Goal: Task Accomplishment & Management: Use online tool/utility

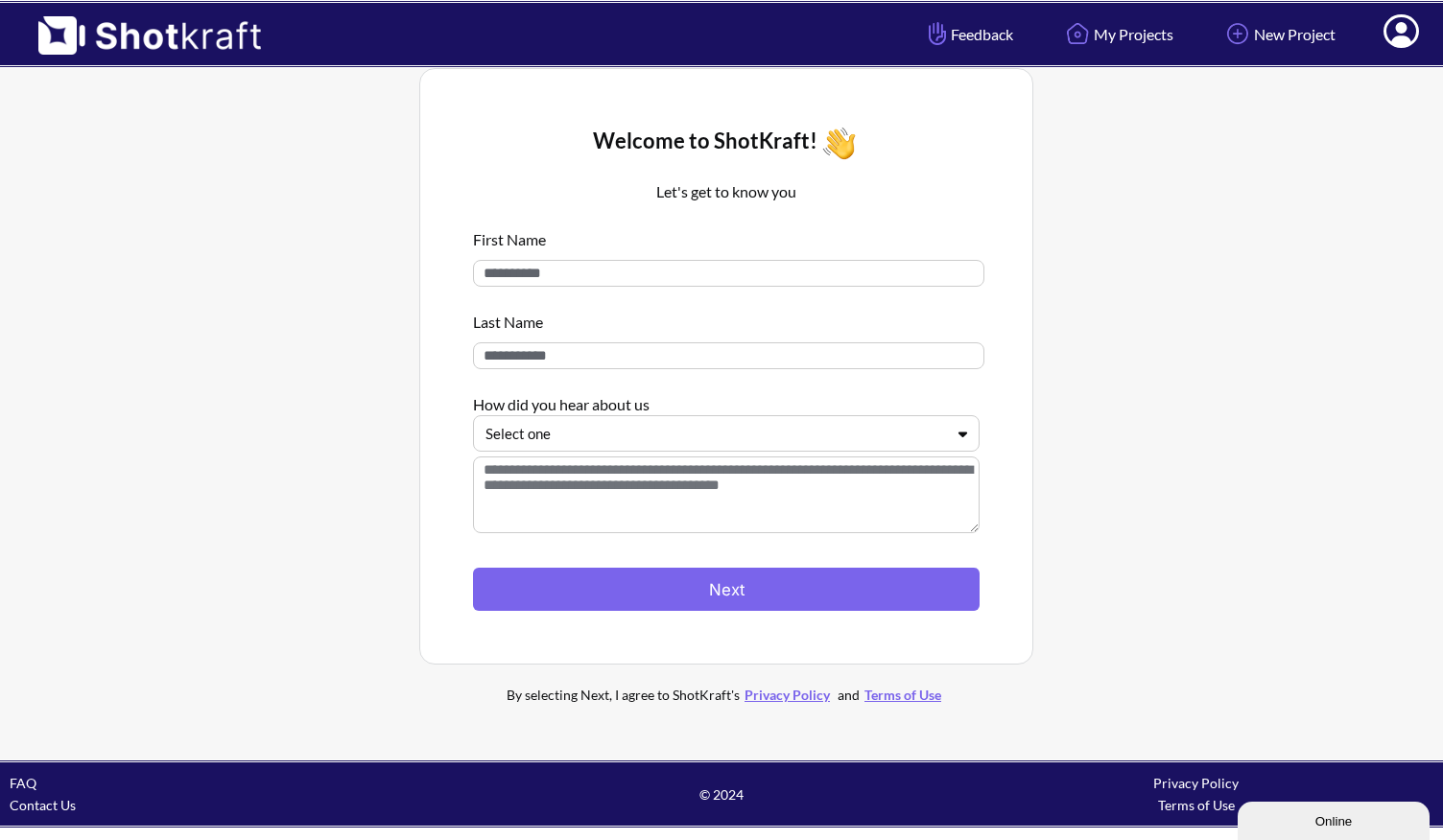
click at [538, 298] on div "First Name Last Name How did you hear about us Select one" at bounding box center [726, 383] width 506 height 329
click at [556, 281] on input at bounding box center [728, 273] width 511 height 26
type input "****"
click at [503, 358] on input at bounding box center [728, 356] width 511 height 26
type input "*********"
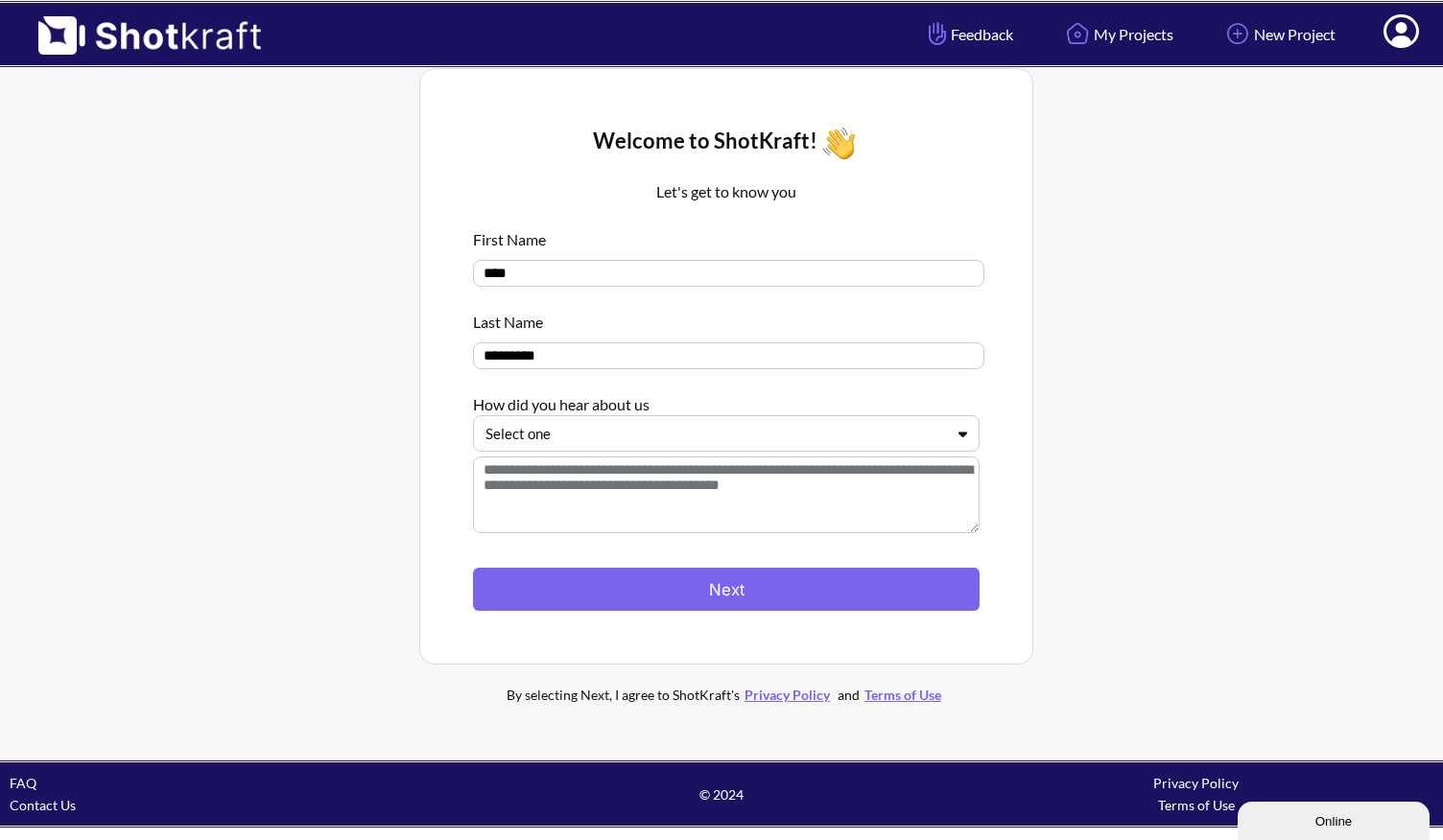
click at [591, 437] on div at bounding box center [714, 434] width 458 height 22
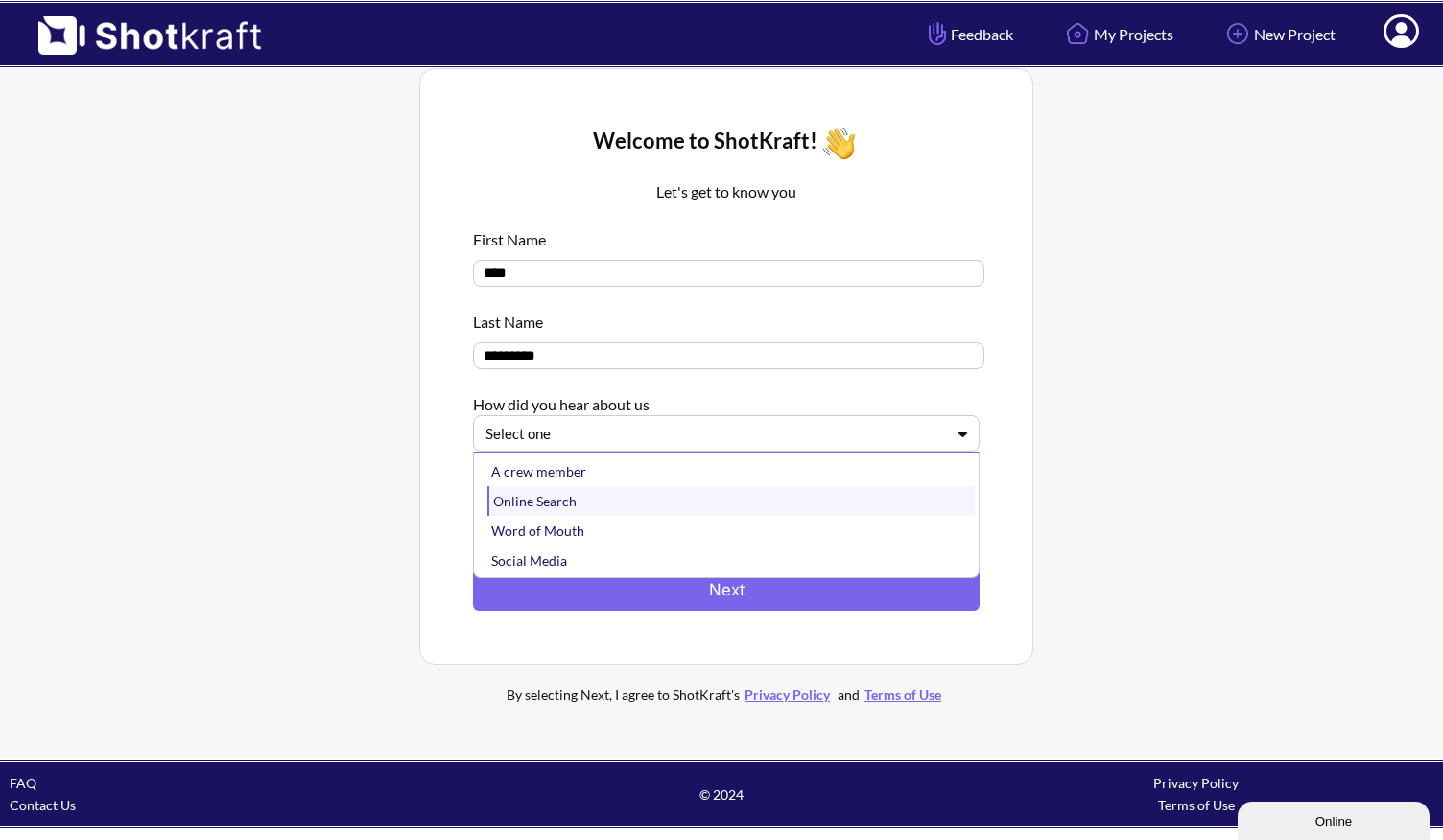
click at [571, 508] on div "Online Search" at bounding box center [731, 501] width 488 height 29
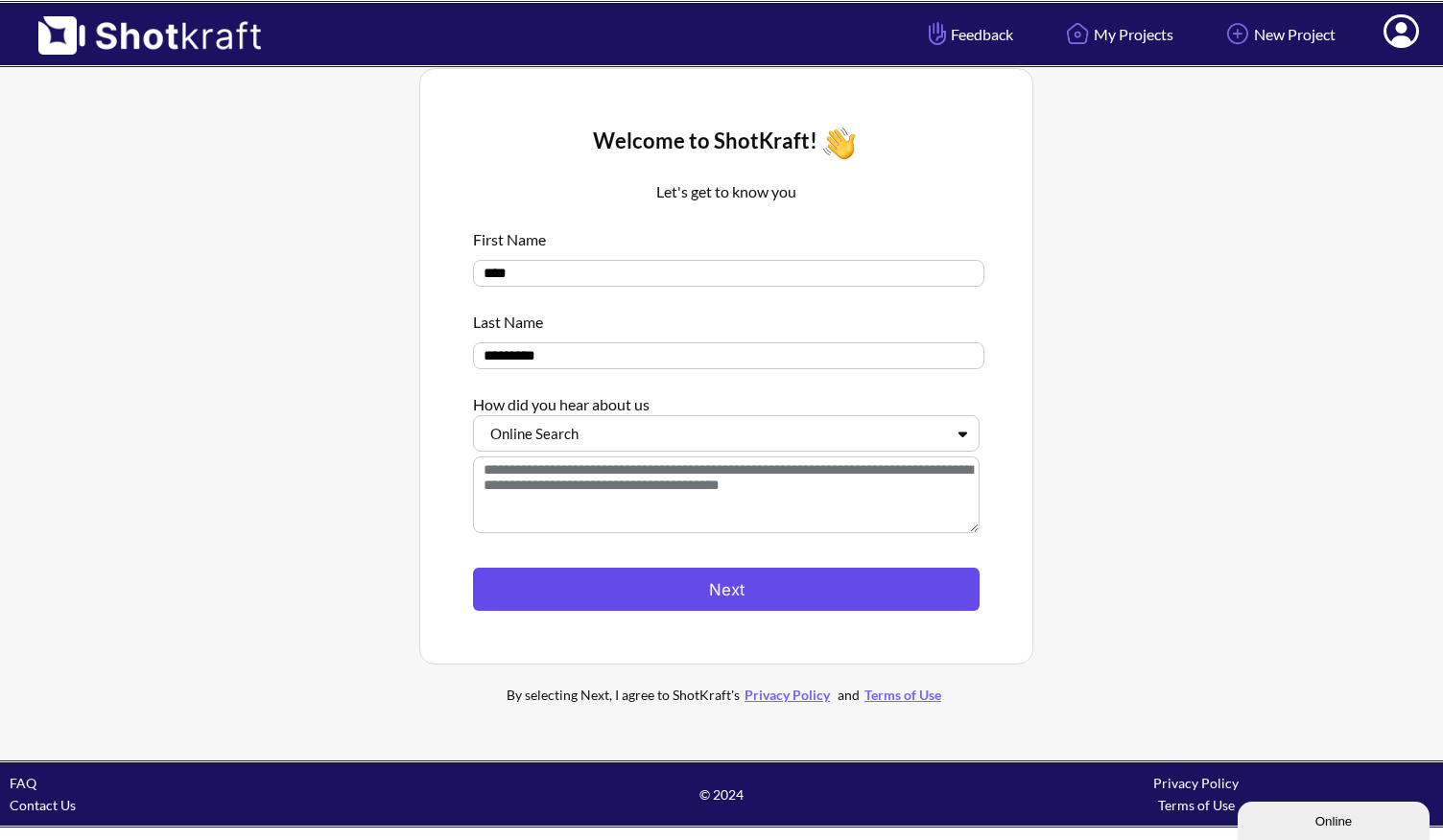
click at [724, 573] on button "Next" at bounding box center [726, 589] width 506 height 43
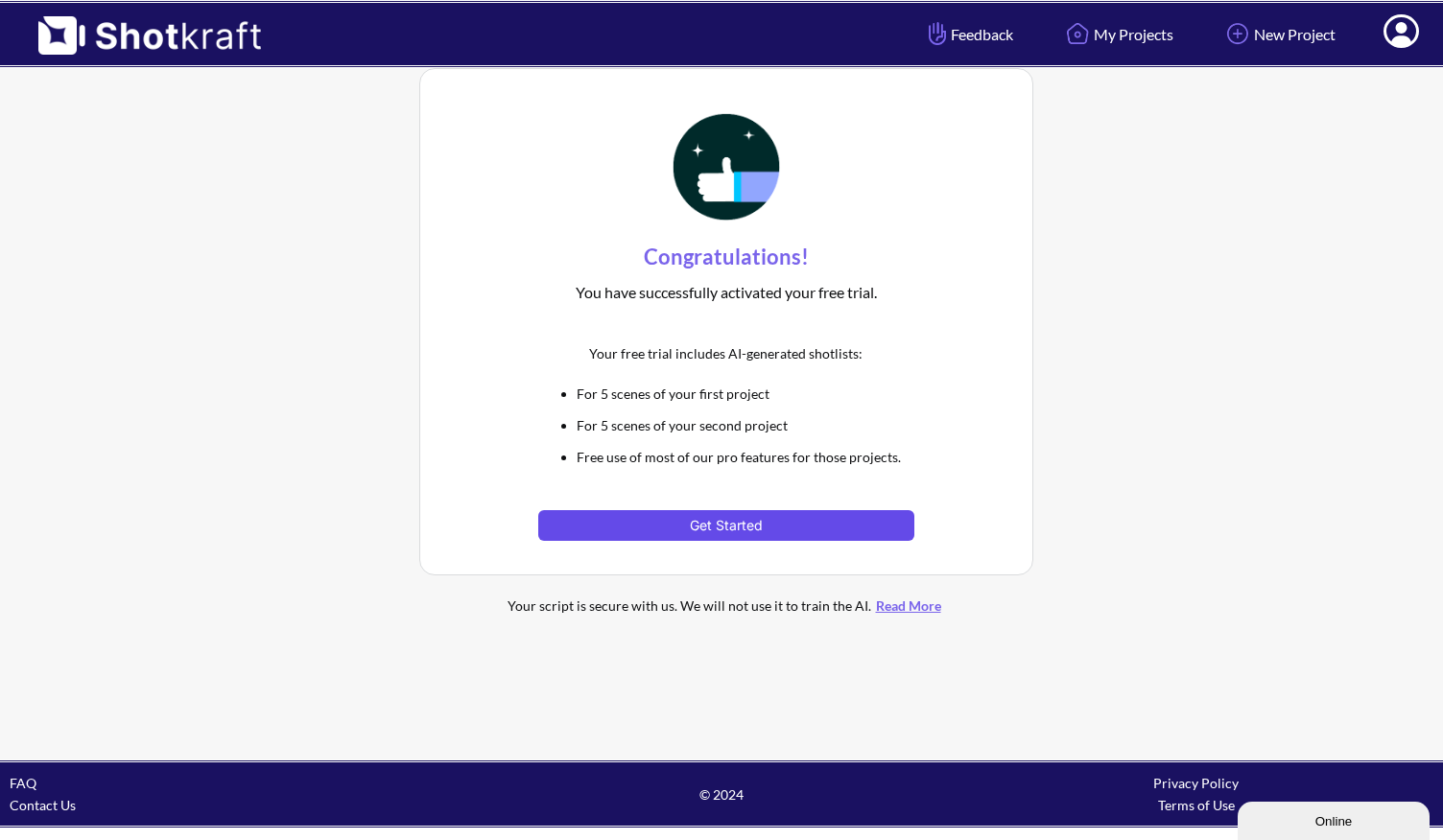
click at [703, 517] on button "Get Started" at bounding box center [726, 525] width 375 height 30
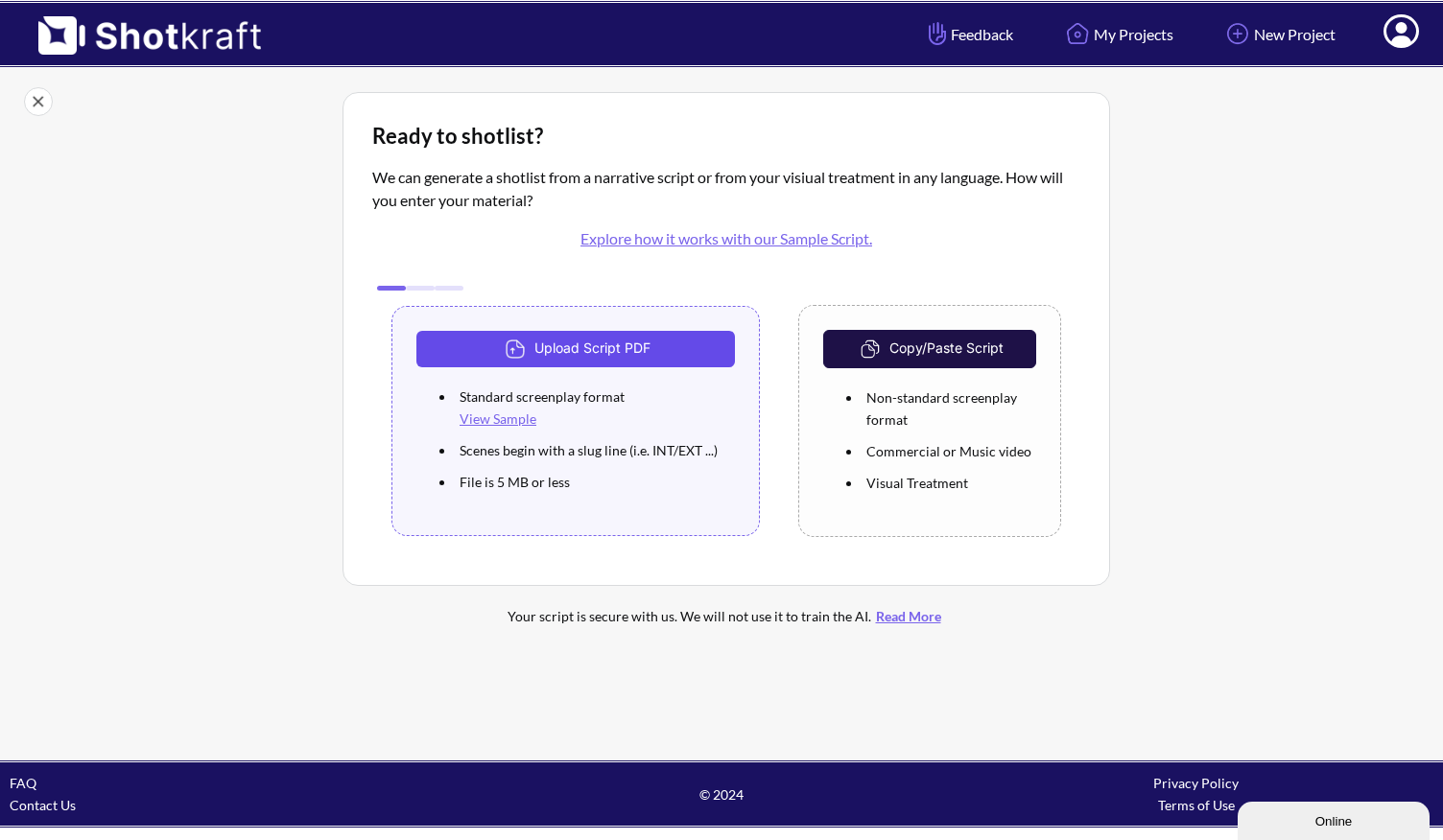
click at [588, 353] on button "Upload Script PDF" at bounding box center [575, 349] width 318 height 36
click at [803, 245] on link "Explore how it works with our Sample Script." at bounding box center [726, 238] width 292 height 19
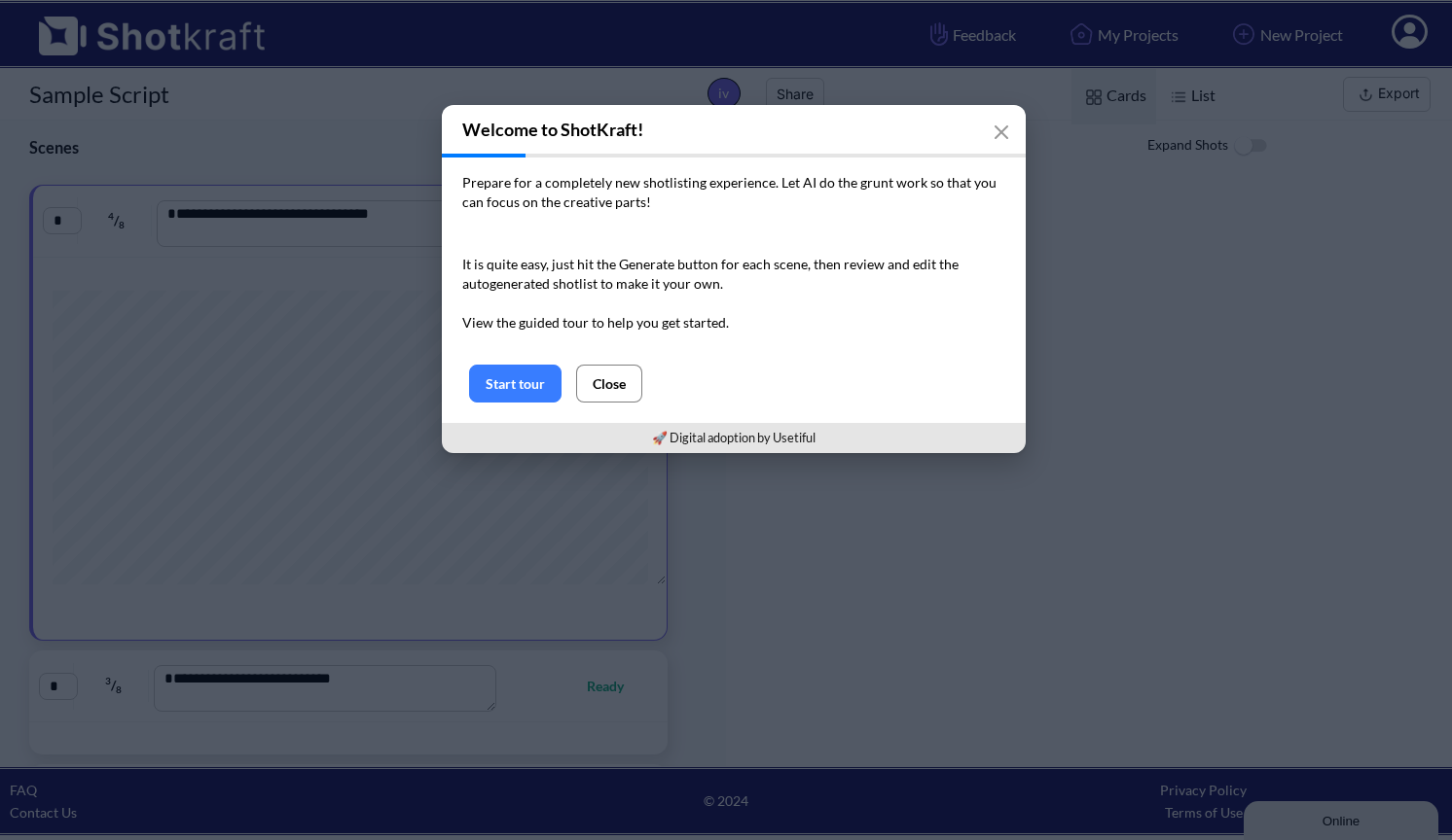
click at [611, 385] on button "Close" at bounding box center [609, 383] width 66 height 38
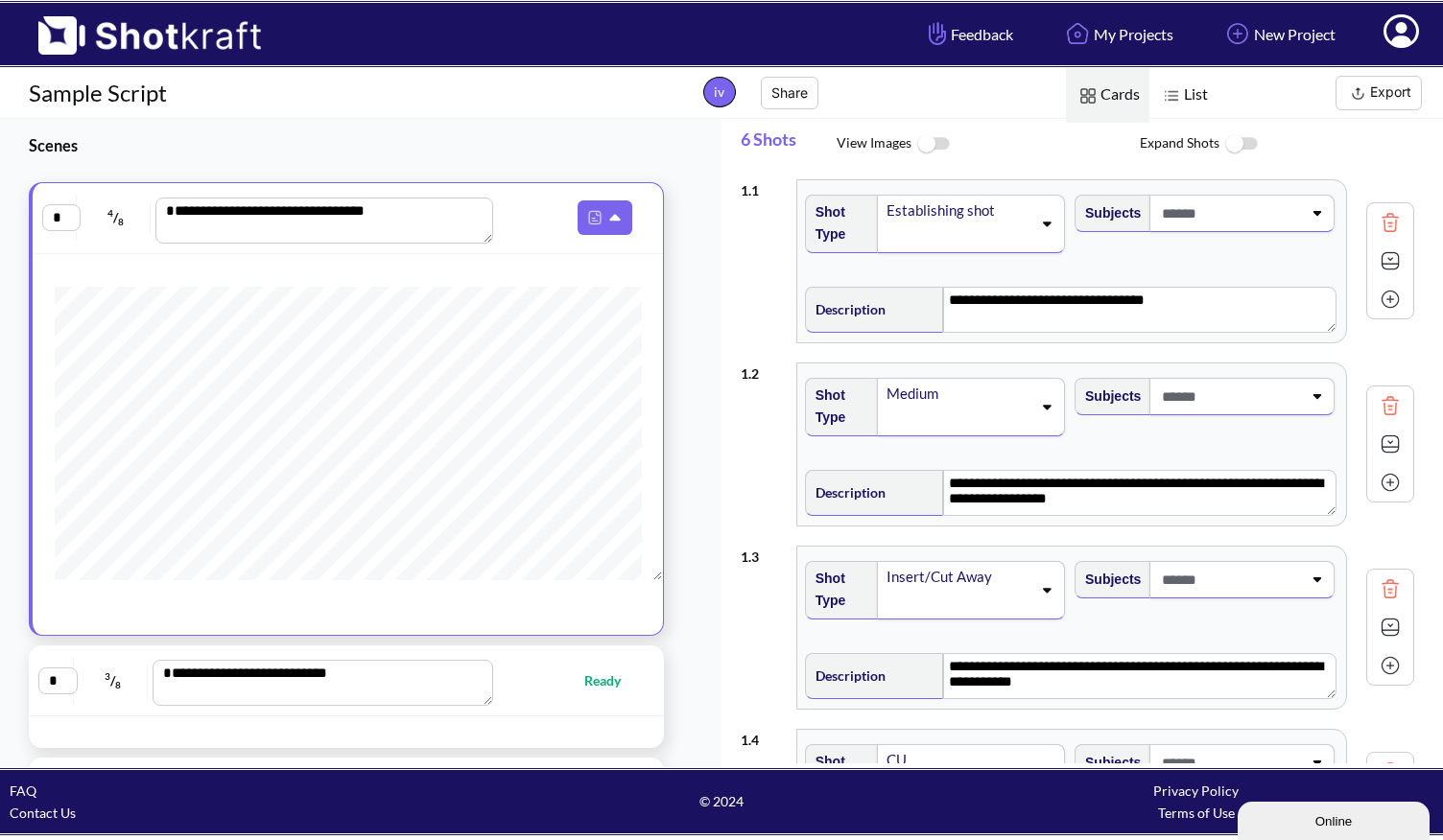
scroll to position [-11, 0]
click at [179, 39] on img at bounding box center [140, 28] width 280 height 52
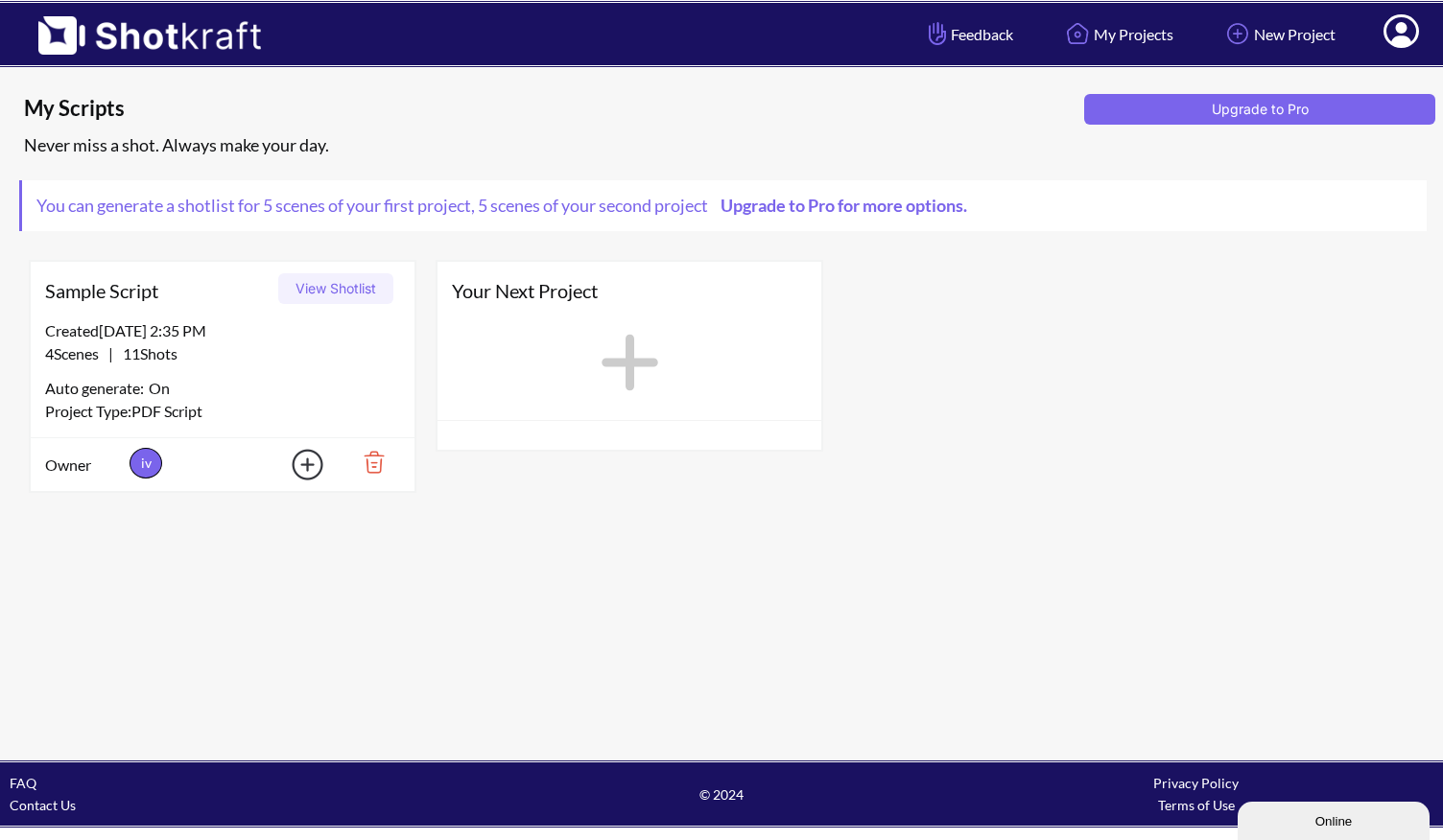
click at [633, 368] on icon at bounding box center [630, 363] width 57 height 57
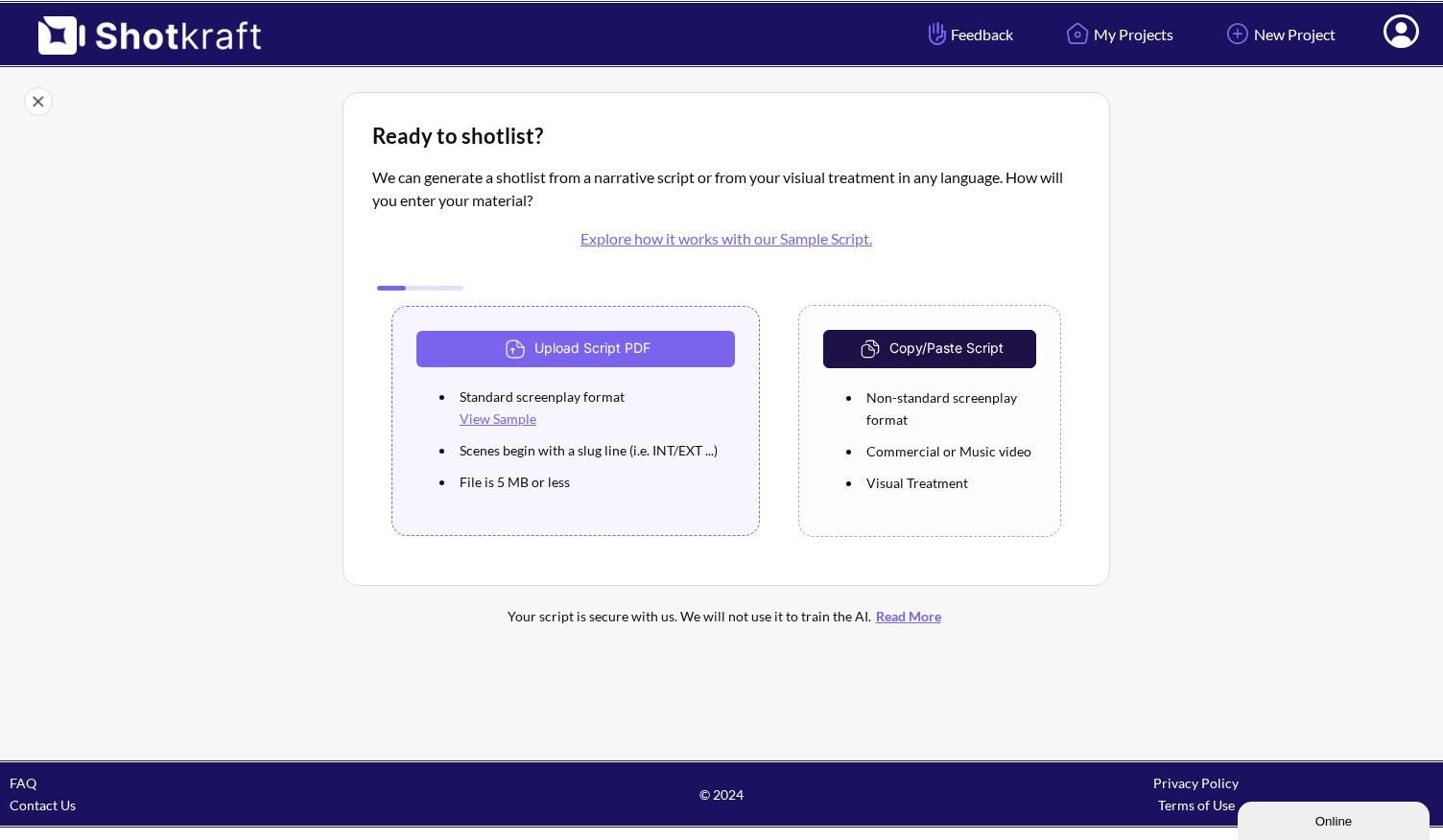
click at [55, 105] on div at bounding box center [726, 104] width 1414 height 33
click at [53, 105] on div at bounding box center [726, 104] width 1414 height 33
click at [40, 105] on img at bounding box center [38, 101] width 28 height 28
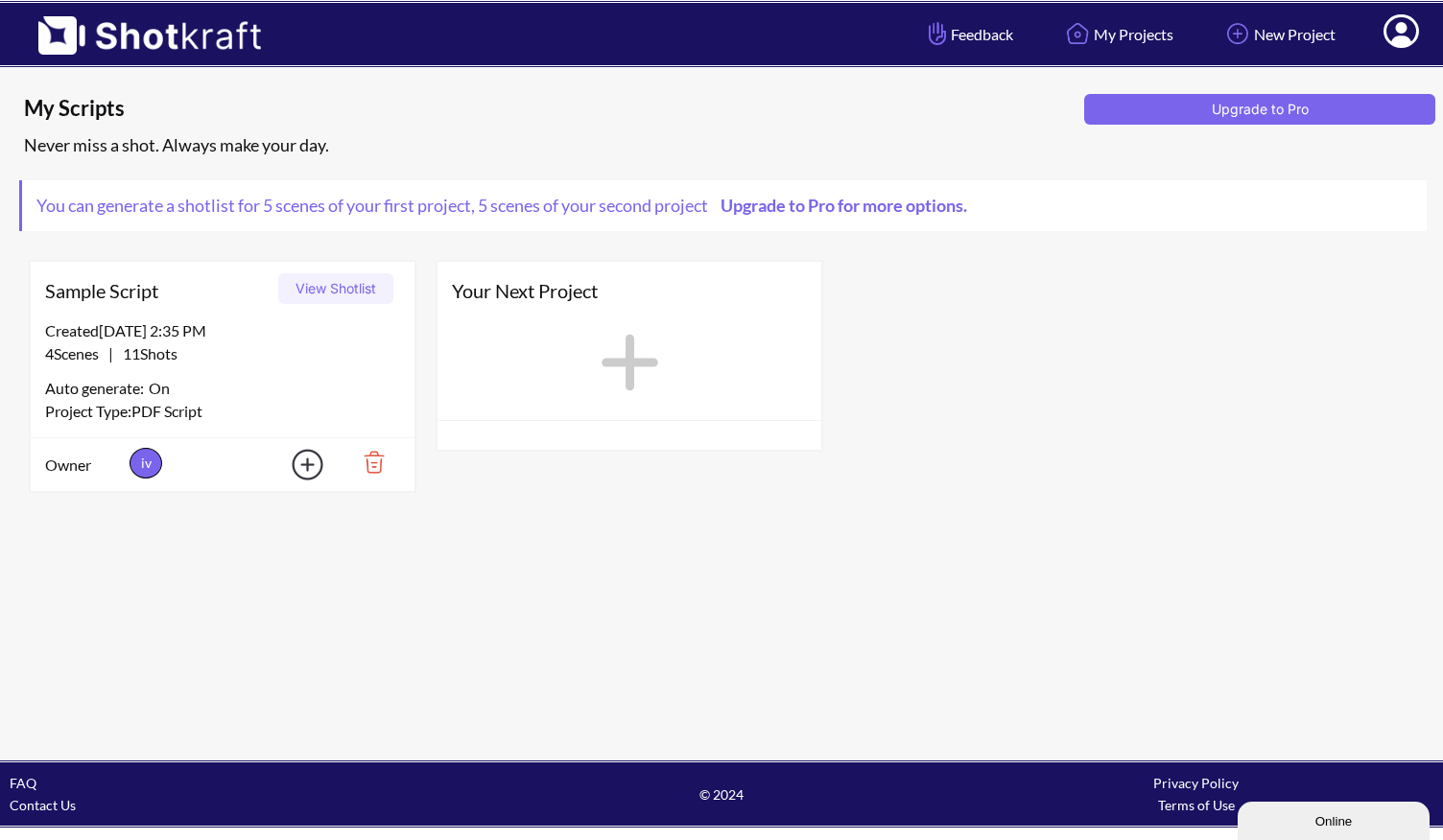
click at [265, 376] on div "Auto generate: On" at bounding box center [222, 388] width 355 height 25
click at [355, 292] on button "View Shotlist" at bounding box center [336, 288] width 115 height 30
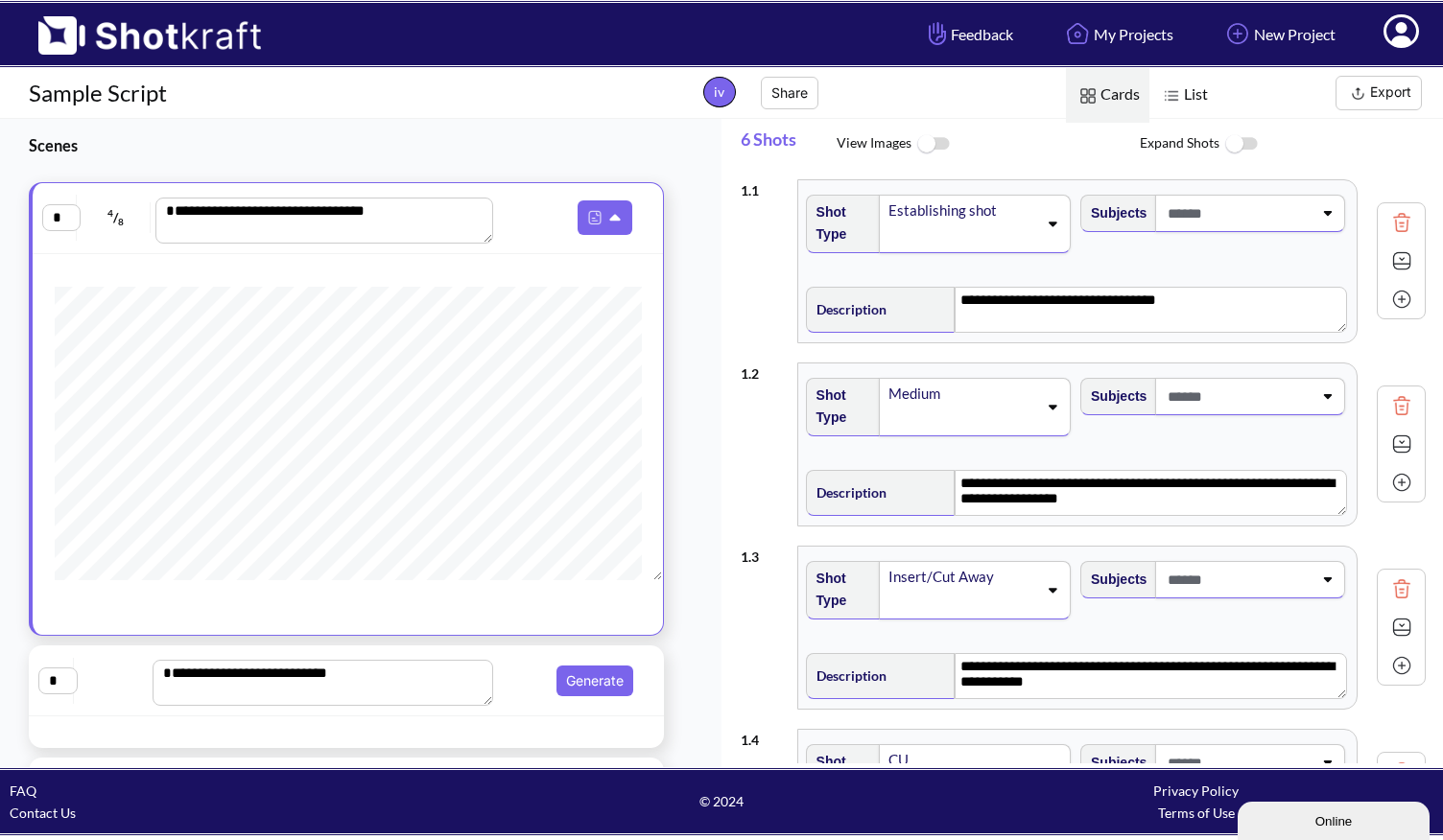
click at [1393, 591] on img at bounding box center [1401, 588] width 28 height 28
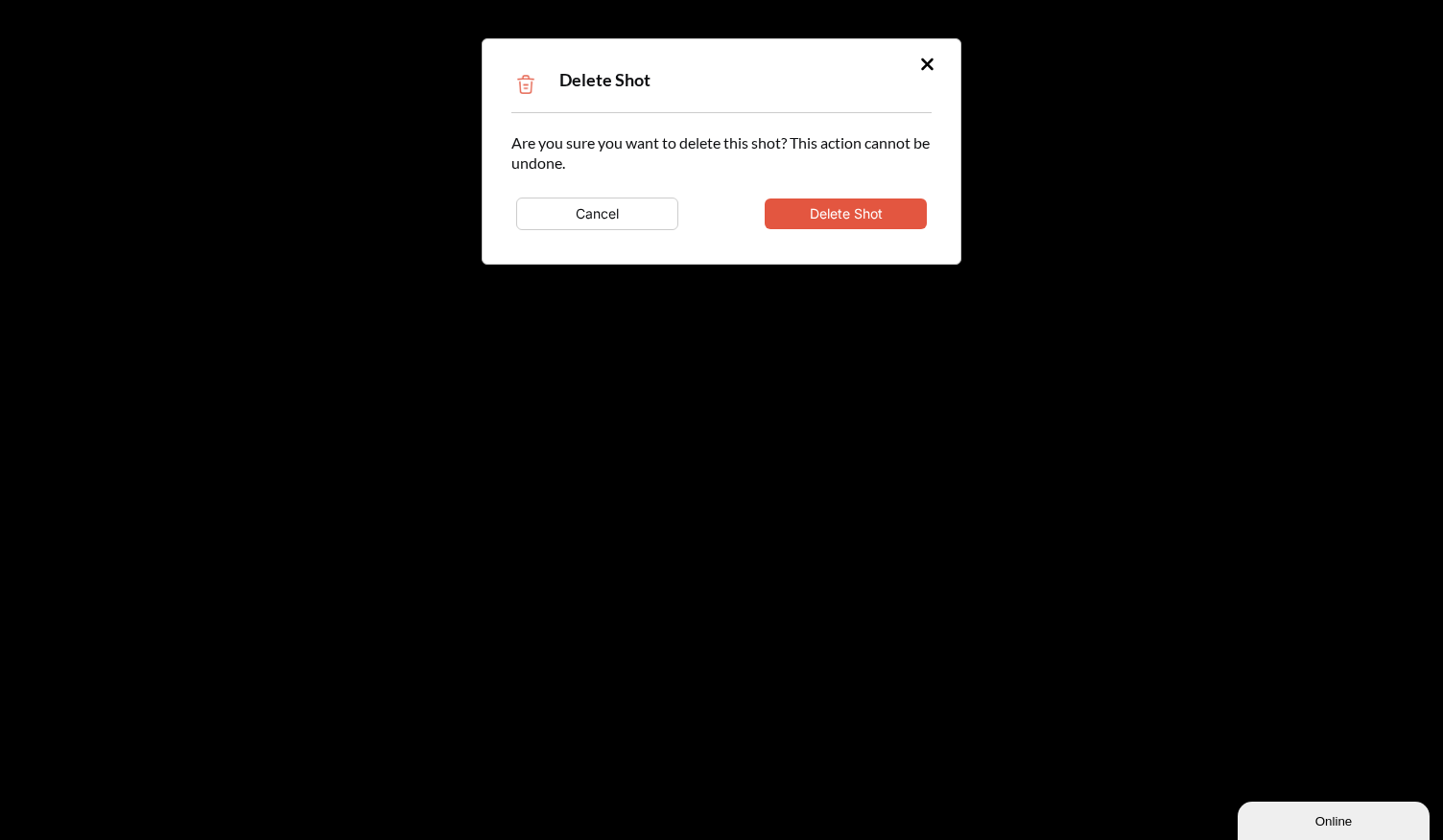
click at [833, 206] on button "Delete Shot" at bounding box center [846, 213] width 162 height 30
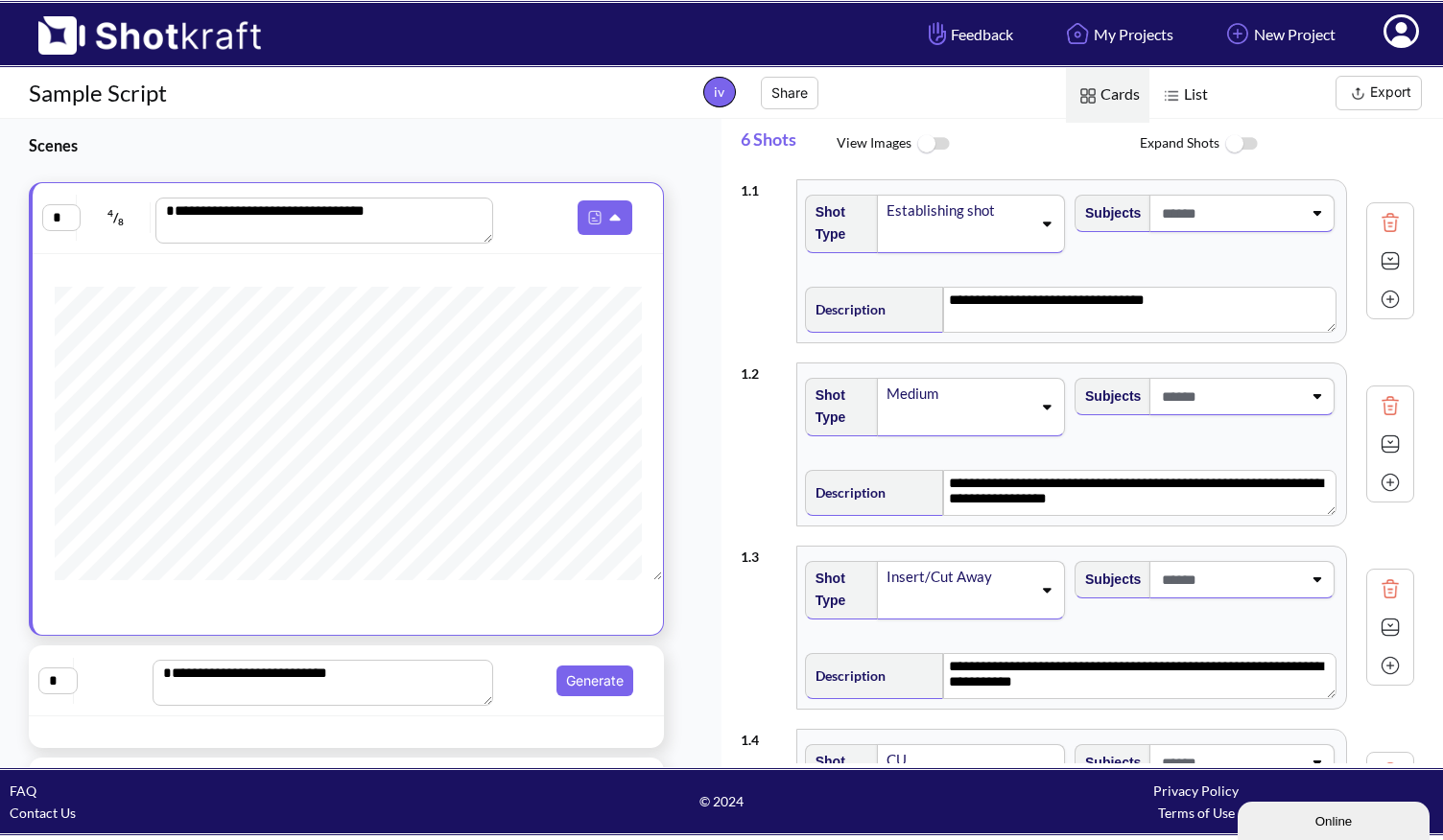
type textarea "**********"
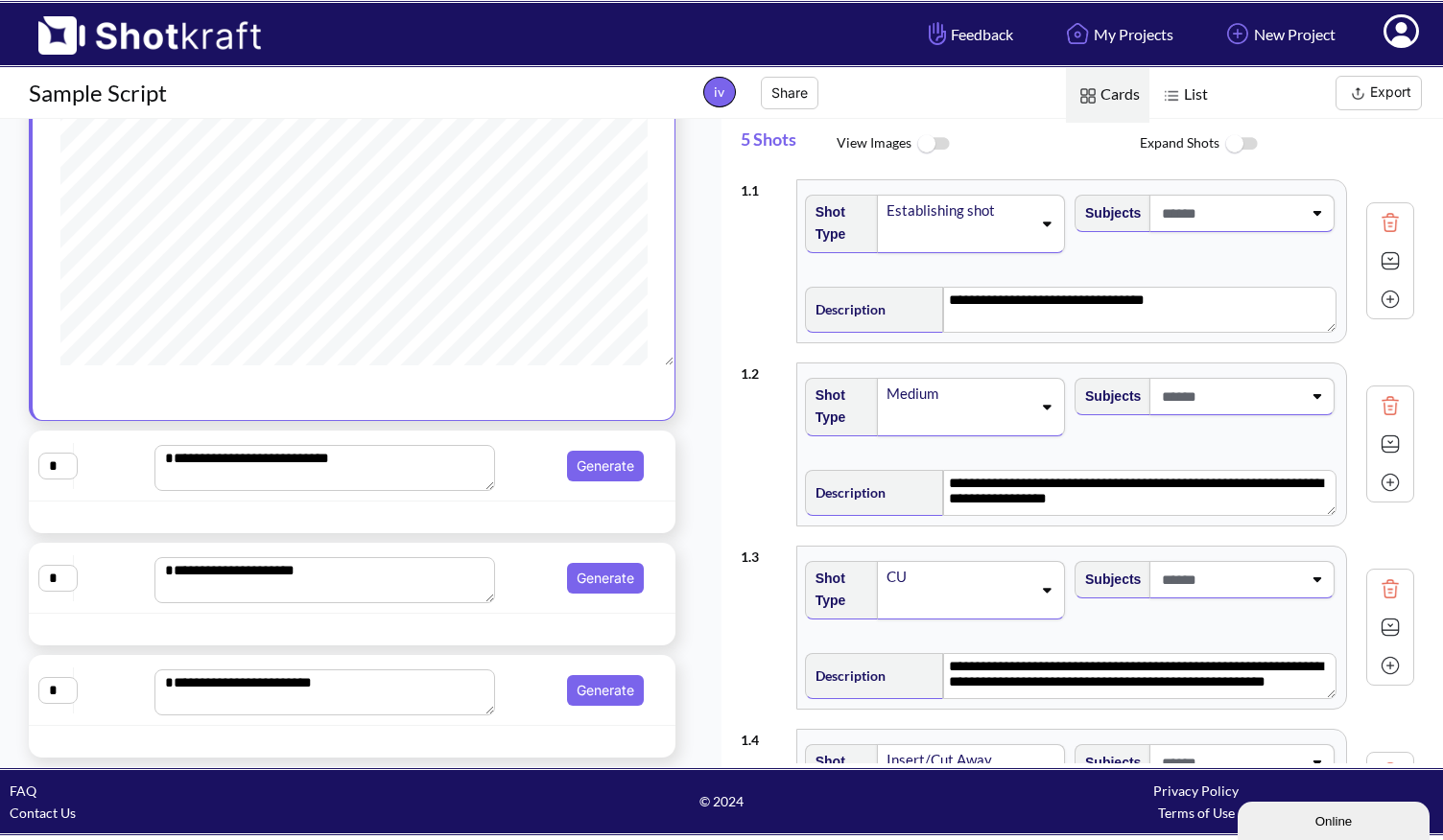
click at [288, 464] on textarea "**********" at bounding box center [325, 468] width 342 height 46
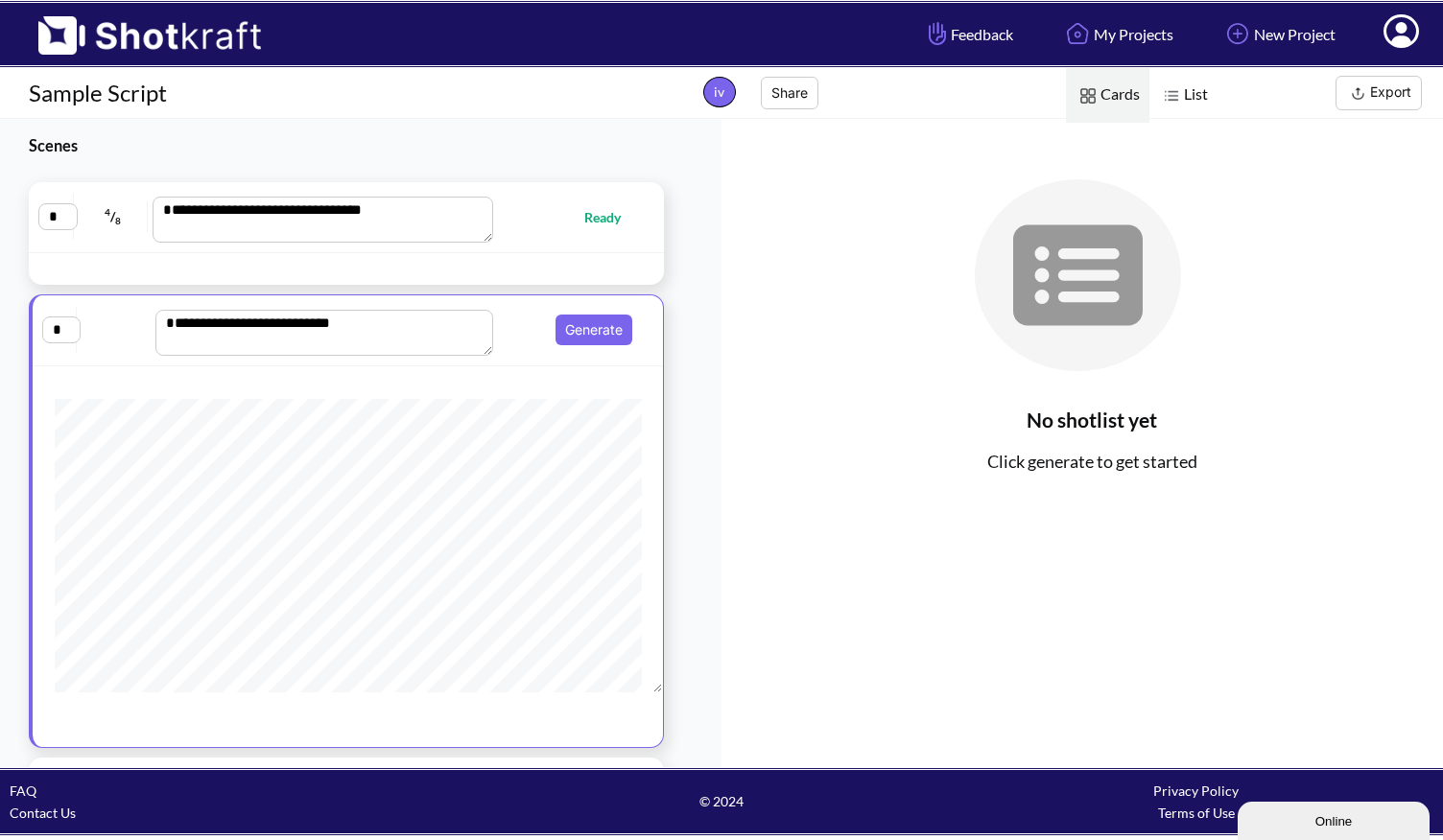
click at [1145, 664] on div "No shotlist yet Click generate to get started" at bounding box center [1082, 443] width 721 height 649
click at [1011, 273] on icon at bounding box center [1078, 275] width 206 height 191
